Goal: Information Seeking & Learning: Learn about a topic

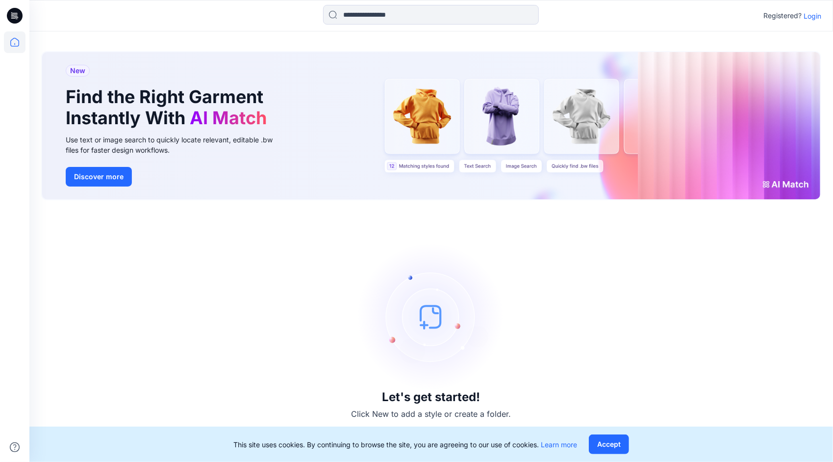
click at [812, 15] on p "Login" at bounding box center [813, 16] width 18 height 10
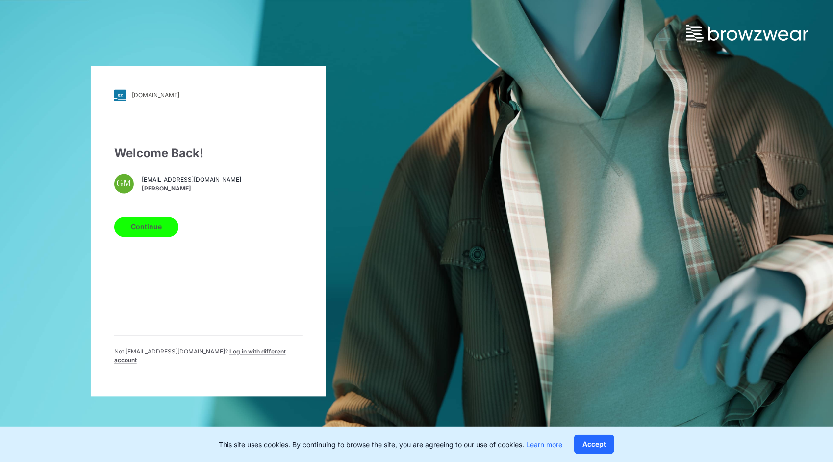
click at [152, 224] on button "Continue" at bounding box center [146, 227] width 64 height 20
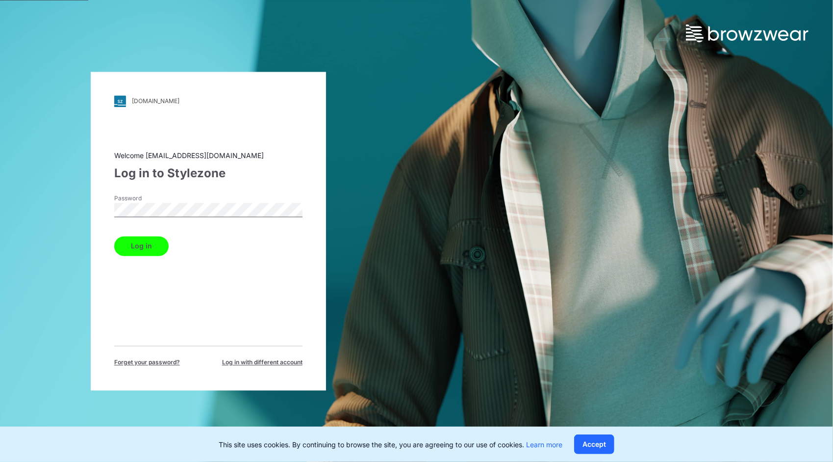
click at [140, 245] on button "Log in" at bounding box center [141, 246] width 54 height 20
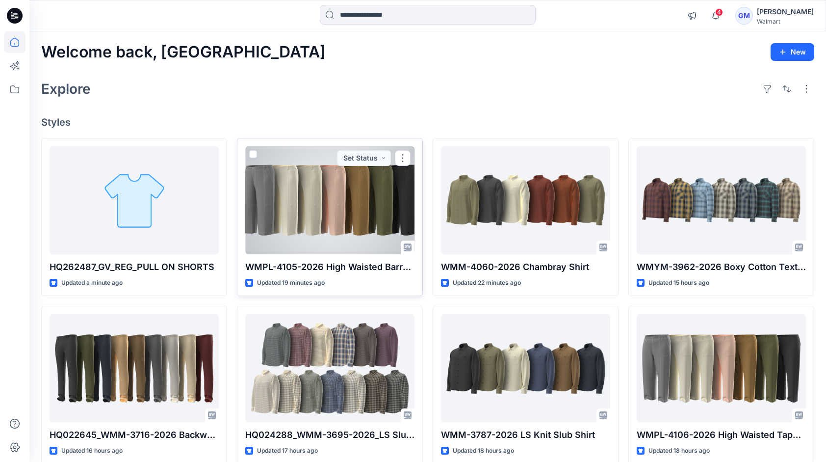
click at [368, 187] on div at bounding box center [329, 200] width 169 height 108
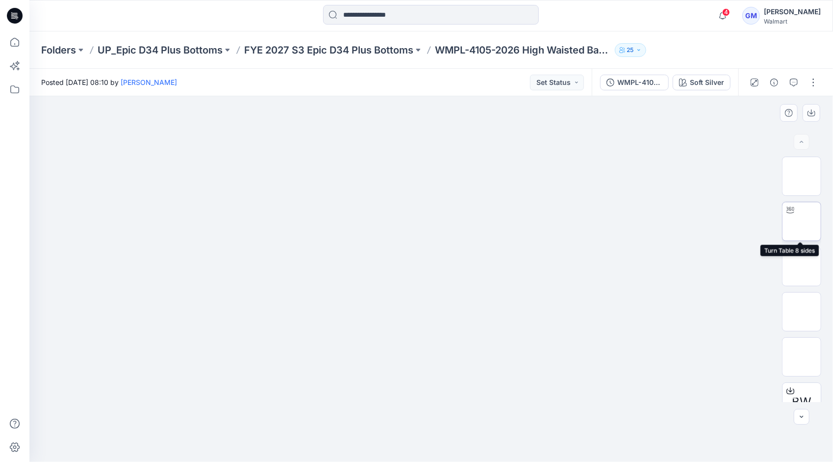
click at [802, 221] on img at bounding box center [802, 221] width 0 height 0
drag, startPoint x: 573, startPoint y: 436, endPoint x: 568, endPoint y: 424, distance: 12.8
click at [568, 424] on icon at bounding box center [433, 432] width 297 height 37
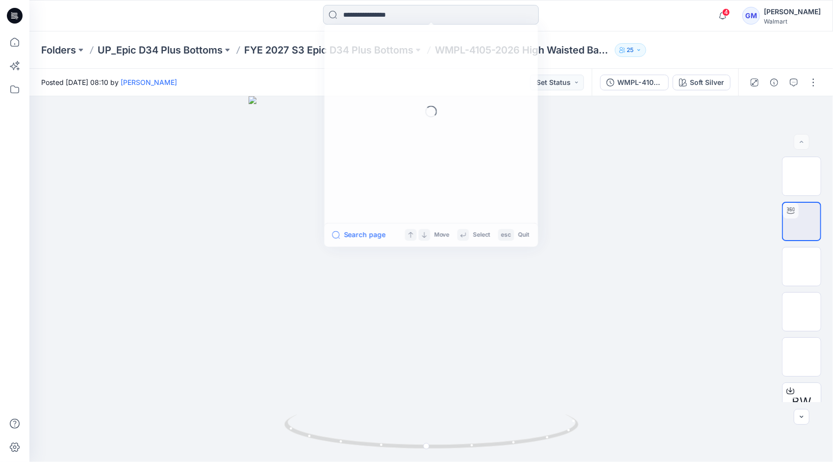
click at [389, 14] on input at bounding box center [431, 15] width 216 height 20
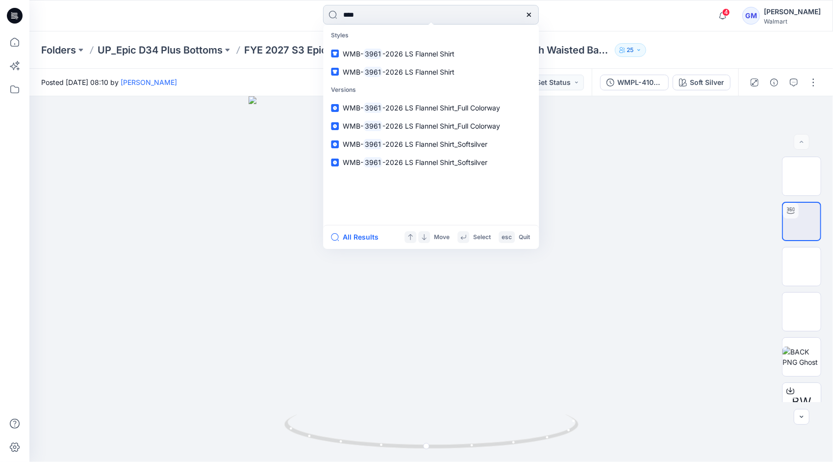
type input "****"
click at [368, 233] on button "All Results" at bounding box center [358, 237] width 54 height 12
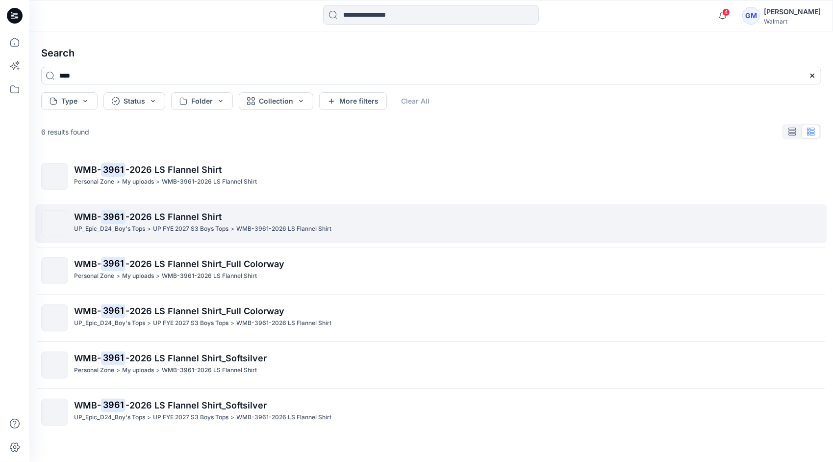
click at [189, 227] on p "UP FYE 2027 S3 Boys Tops" at bounding box center [191, 229] width 76 height 10
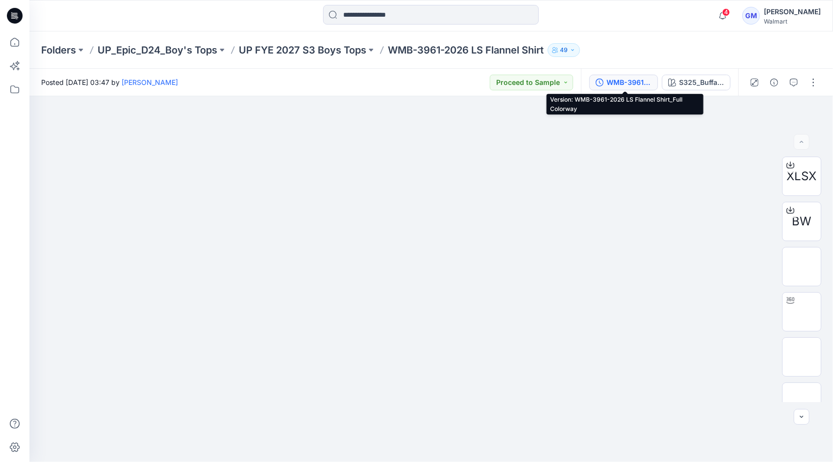
click at [641, 80] on div "WMB-3961-2026 LS Flannel Shirt_Full Colorway" at bounding box center [629, 82] width 45 height 11
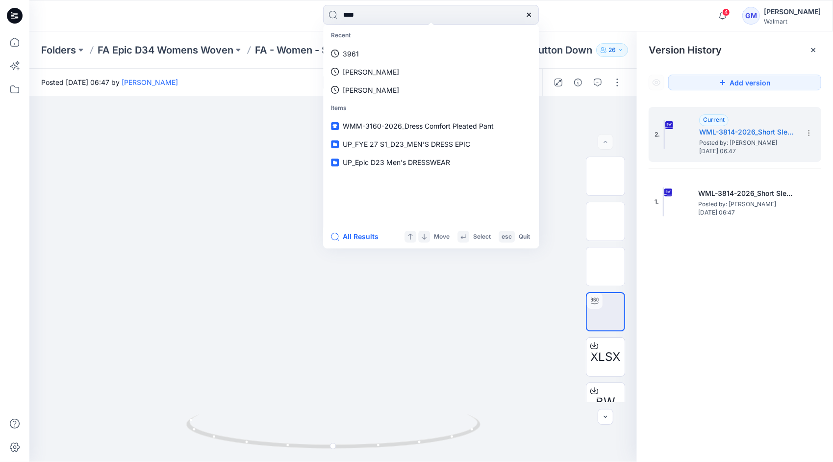
type input "****"
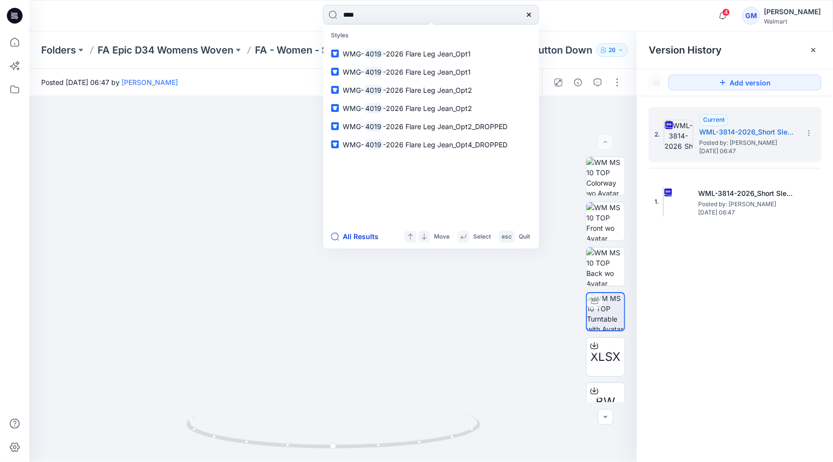
click at [366, 236] on button "All Results" at bounding box center [358, 237] width 54 height 12
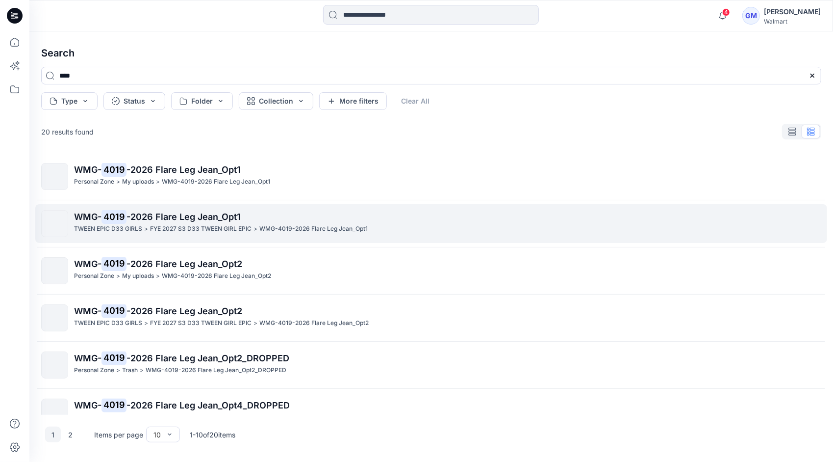
click at [206, 221] on span "-2026 Flare Leg Jean_Opt1" at bounding box center [184, 216] width 114 height 10
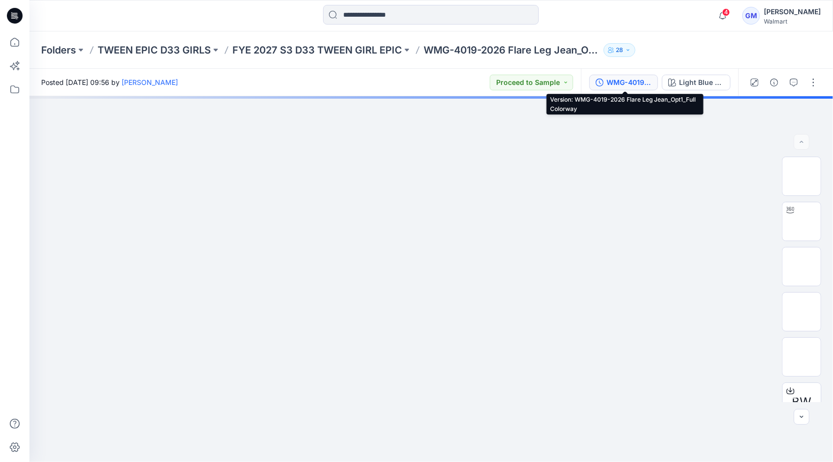
click at [627, 81] on div "WMG-4019-2026 Flare Leg Jean_Opt1_Full Colorway" at bounding box center [629, 82] width 45 height 11
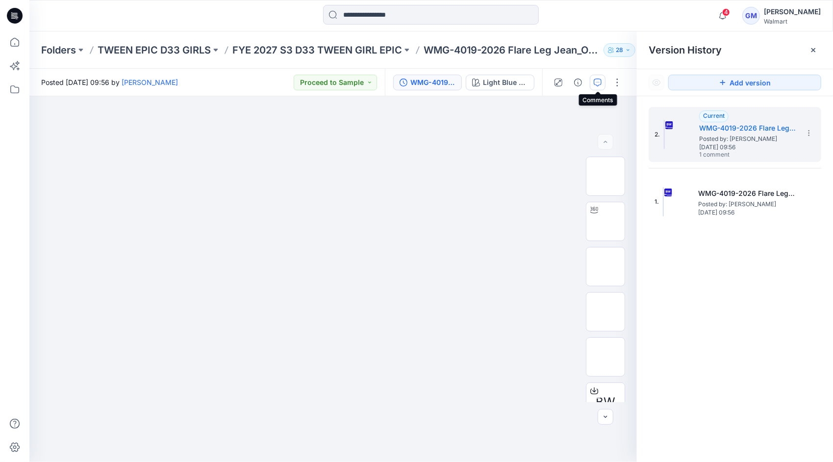
click at [596, 86] on button "button" at bounding box center [598, 83] width 16 height 16
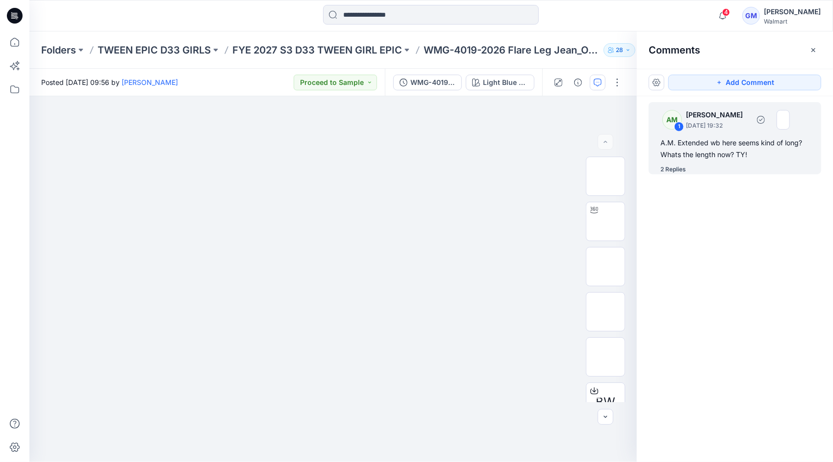
click at [682, 165] on div "2 Replies" at bounding box center [674, 169] width 26 height 10
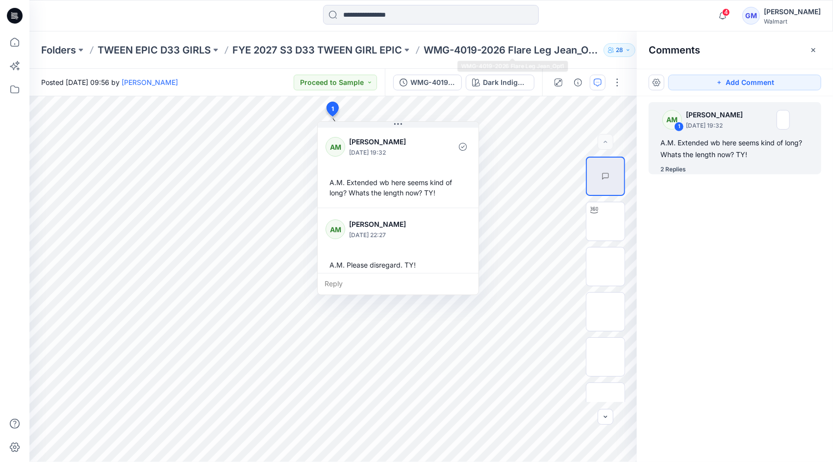
click at [609, 10] on div at bounding box center [432, 16] width 402 height 22
